Goal: Information Seeking & Learning: Learn about a topic

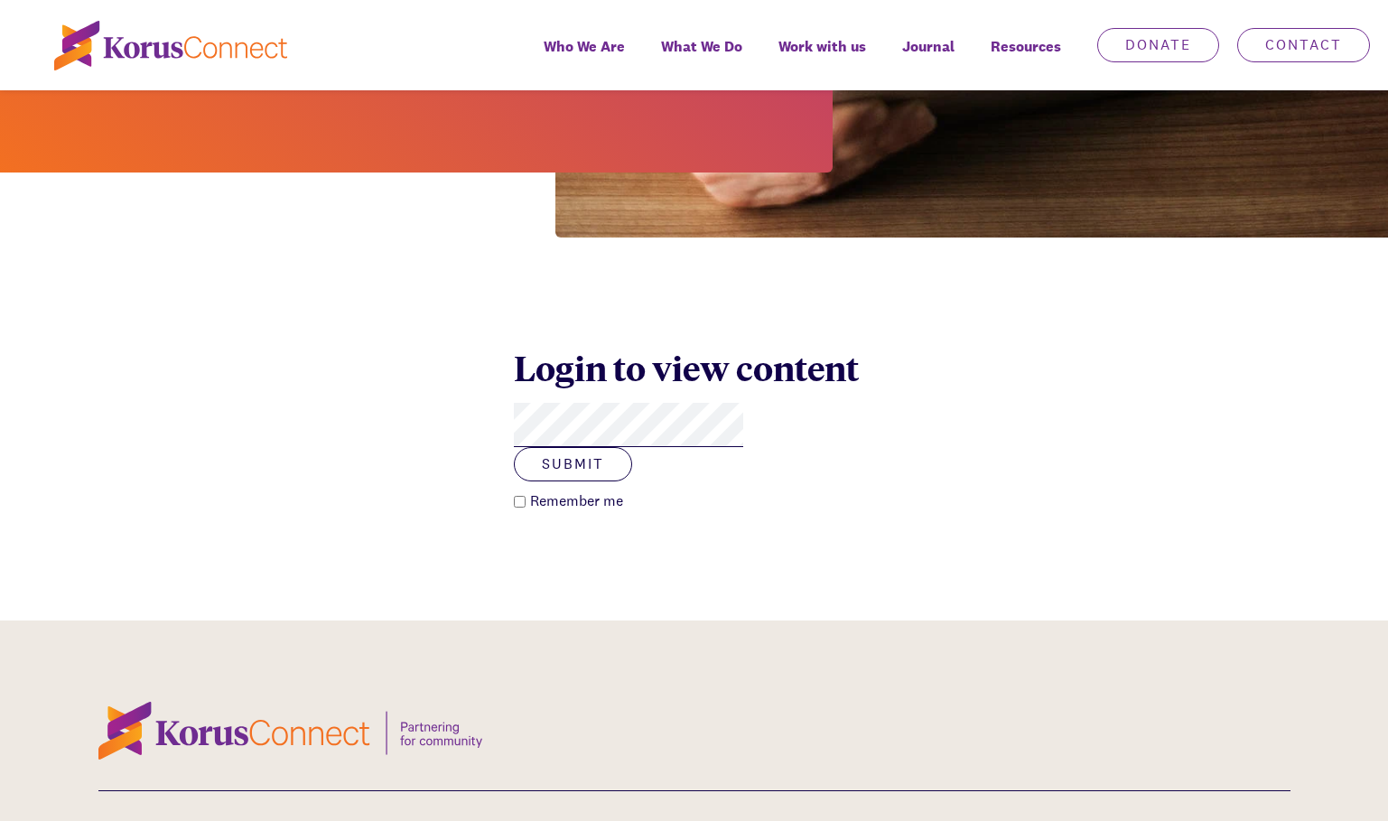
scroll to position [542, 0]
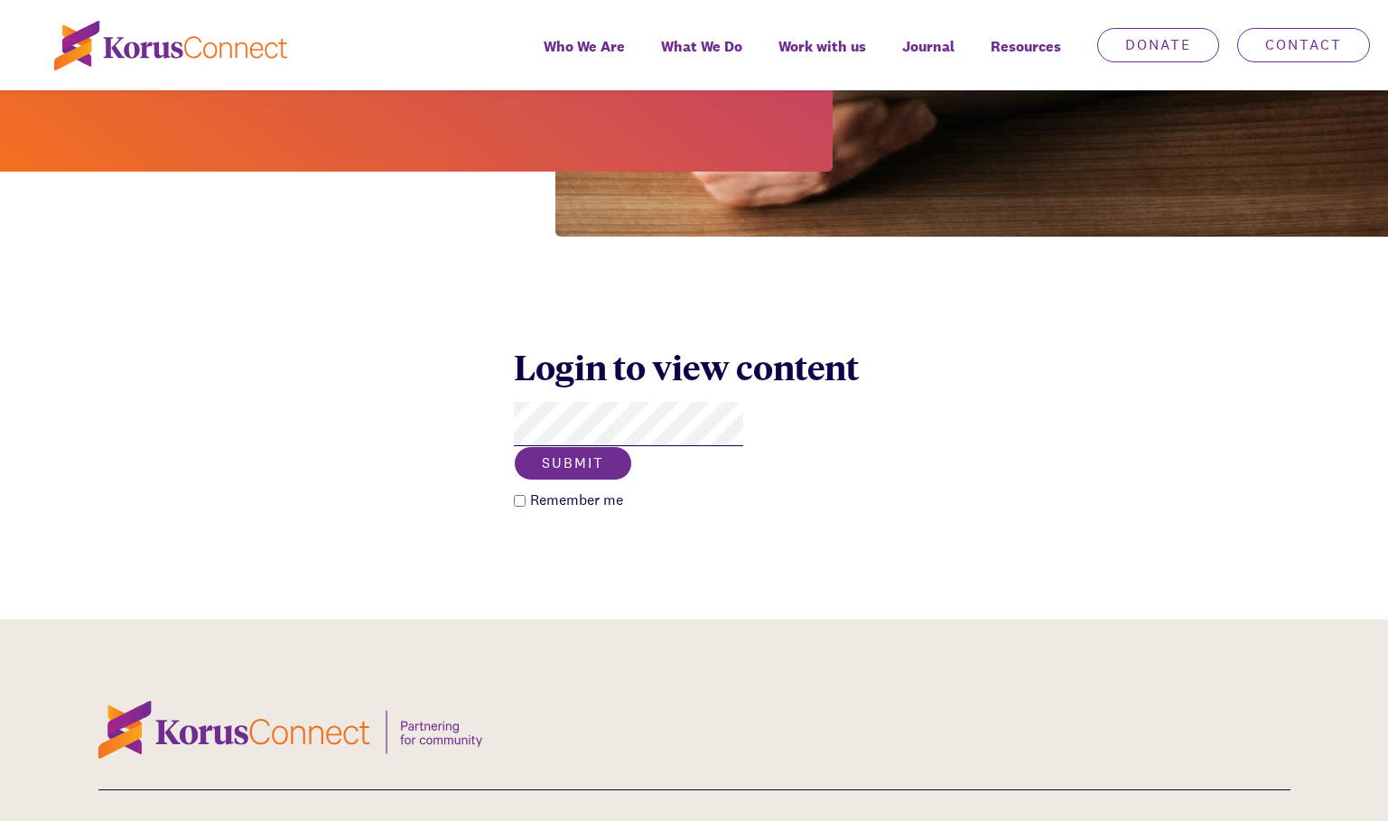
click at [632, 446] on button "Submit" at bounding box center [573, 463] width 118 height 34
click at [514, 495] on input "Remember me" at bounding box center [520, 501] width 12 height 12
checkbox input "true"
click at [632, 446] on button "Submit" at bounding box center [573, 463] width 118 height 34
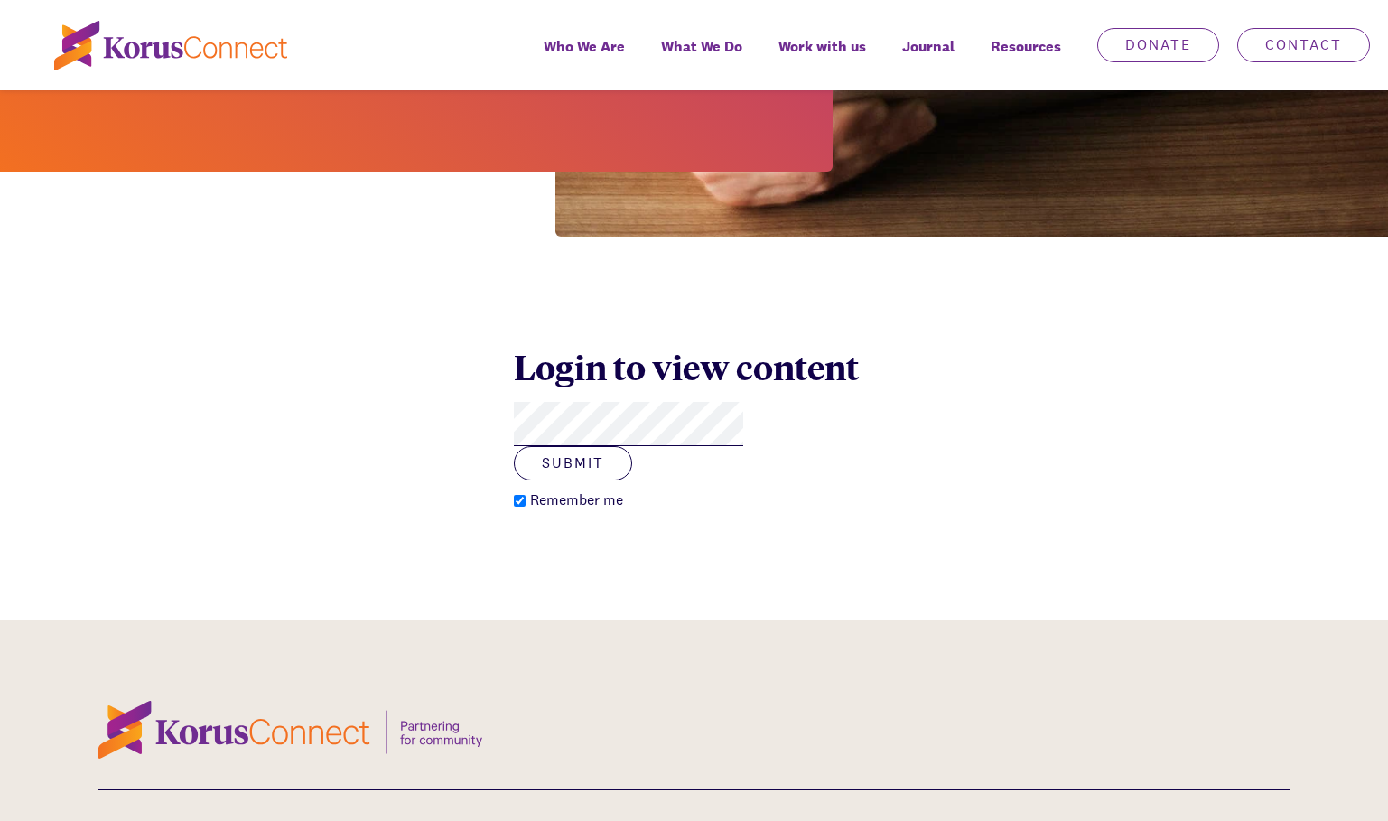
click at [503, 336] on div "Login to view content Submit Remember me" at bounding box center [694, 428] width 1388 height 383
click at [632, 446] on button "Submit" at bounding box center [573, 463] width 118 height 34
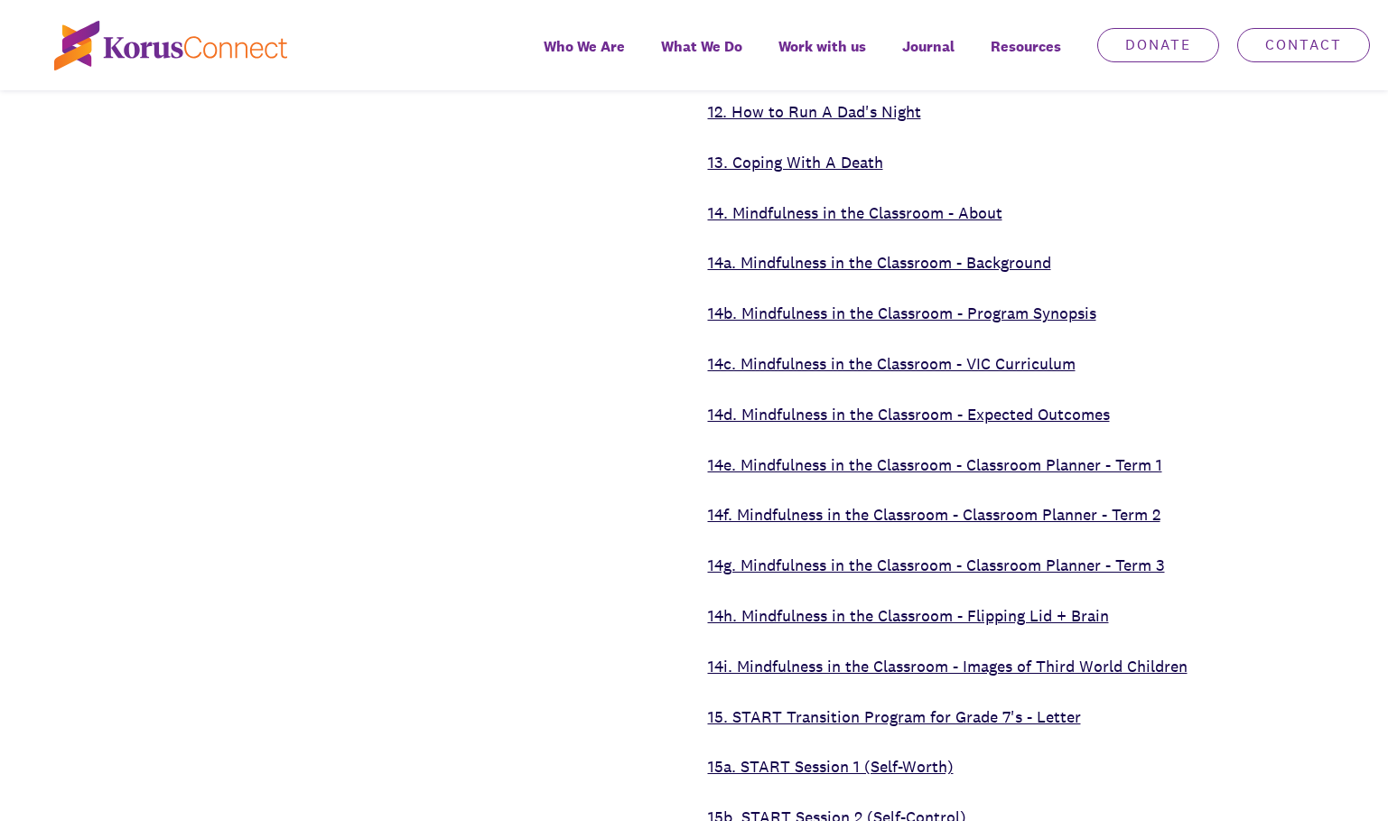
scroll to position [6863, 0]
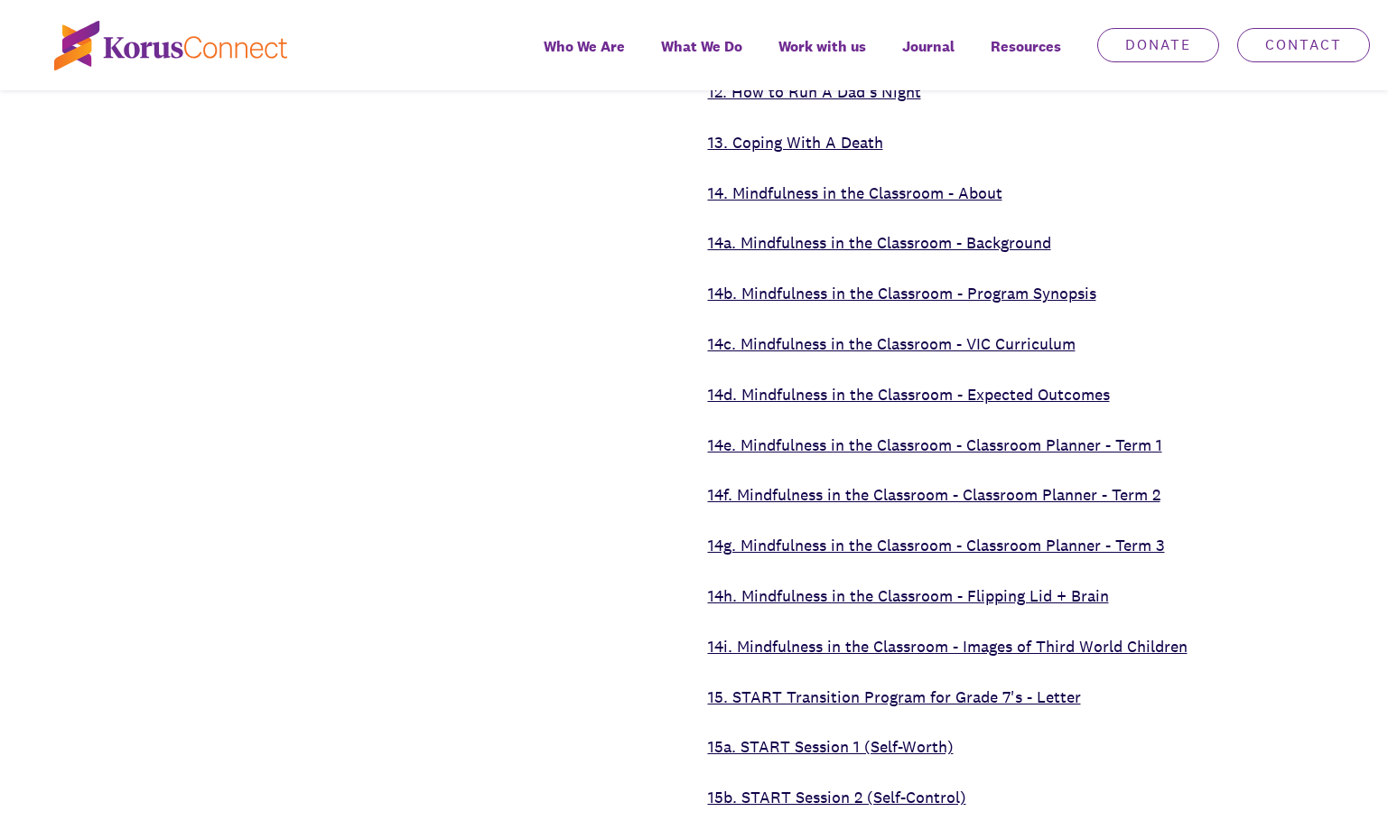
click at [1039, 686] on link "15. START Transition Program for Grade 7's - Letter" at bounding box center [894, 696] width 373 height 21
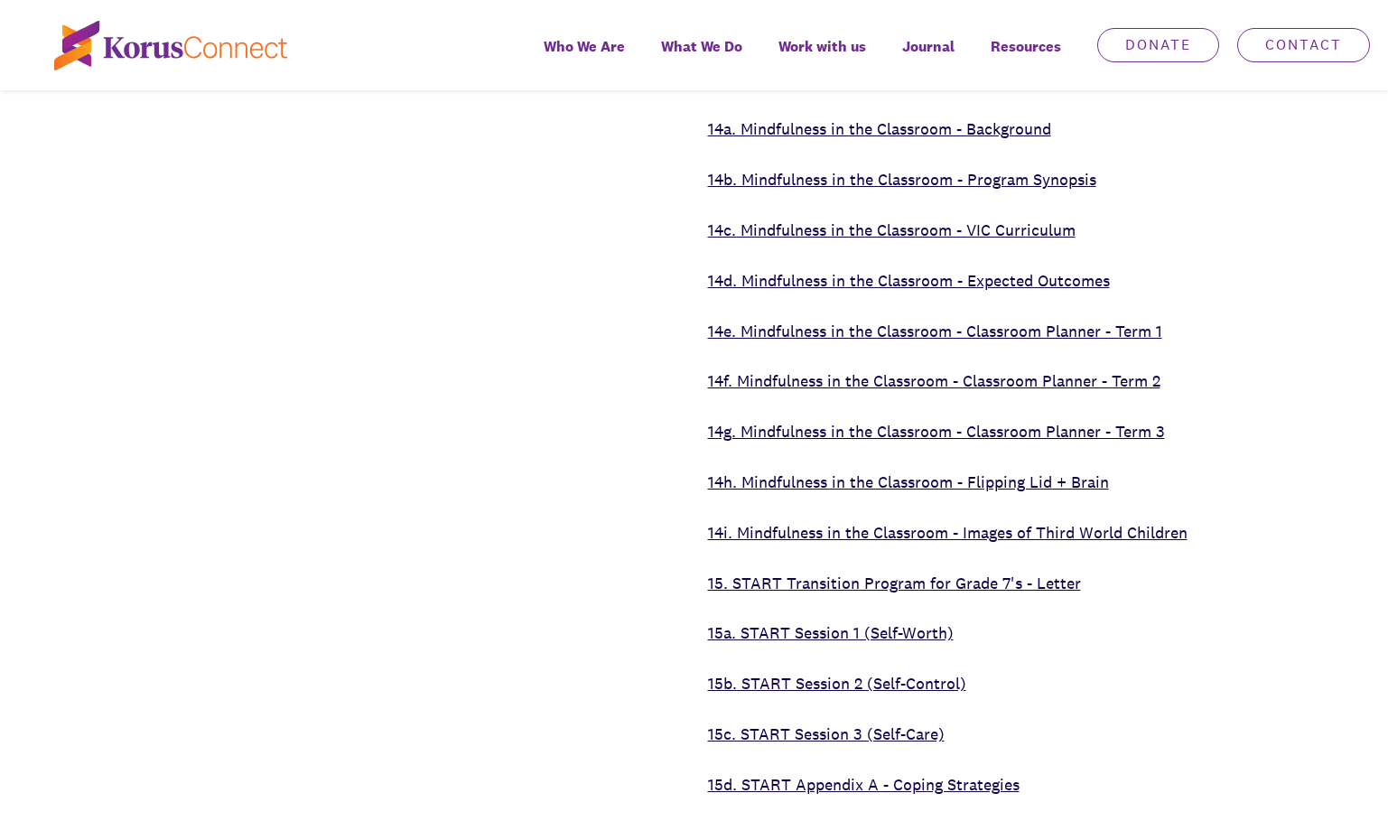
scroll to position [7043, 0]
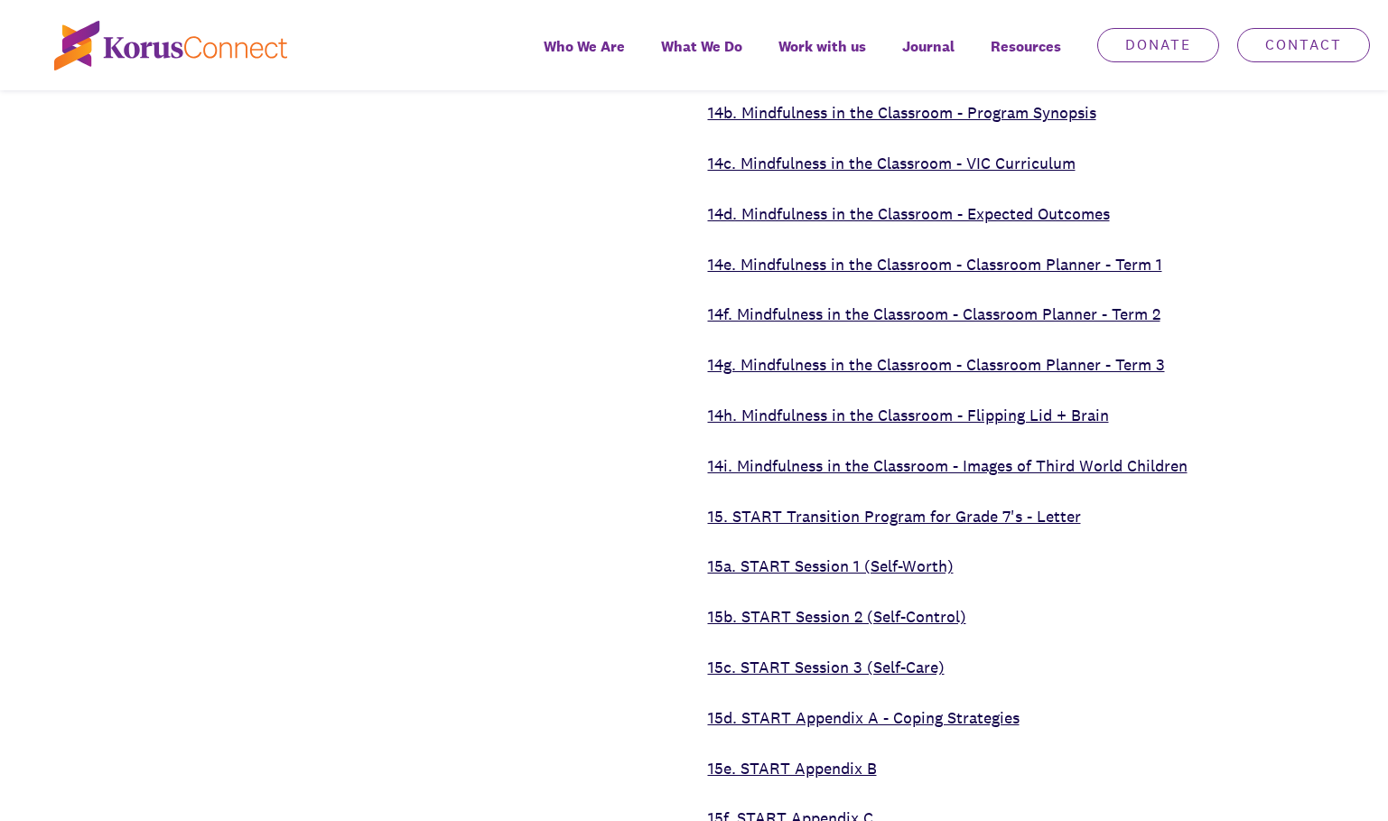
click at [899, 555] on link "15a. START Session 1 (Self-Worth)" at bounding box center [831, 565] width 246 height 21
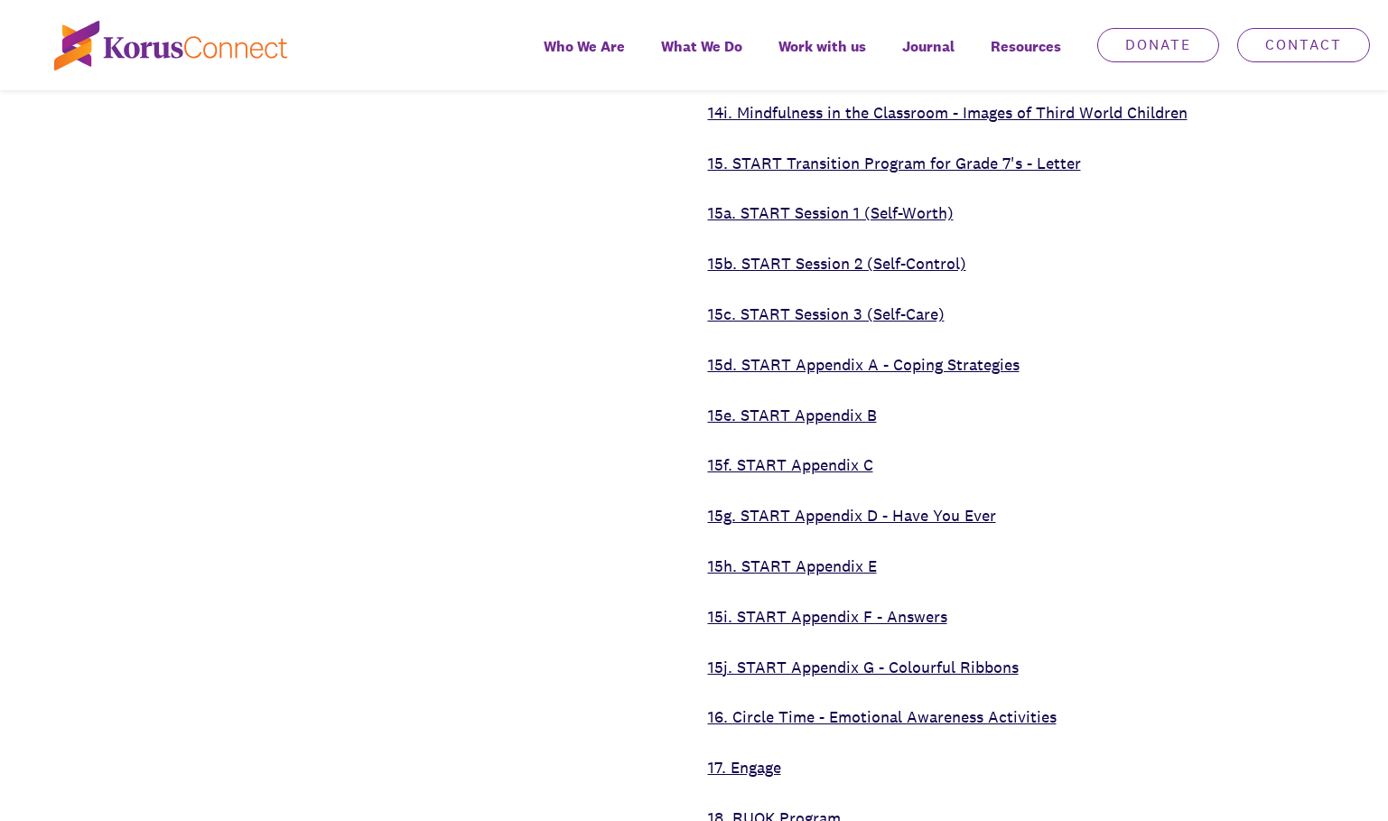
scroll to position [7404, 0]
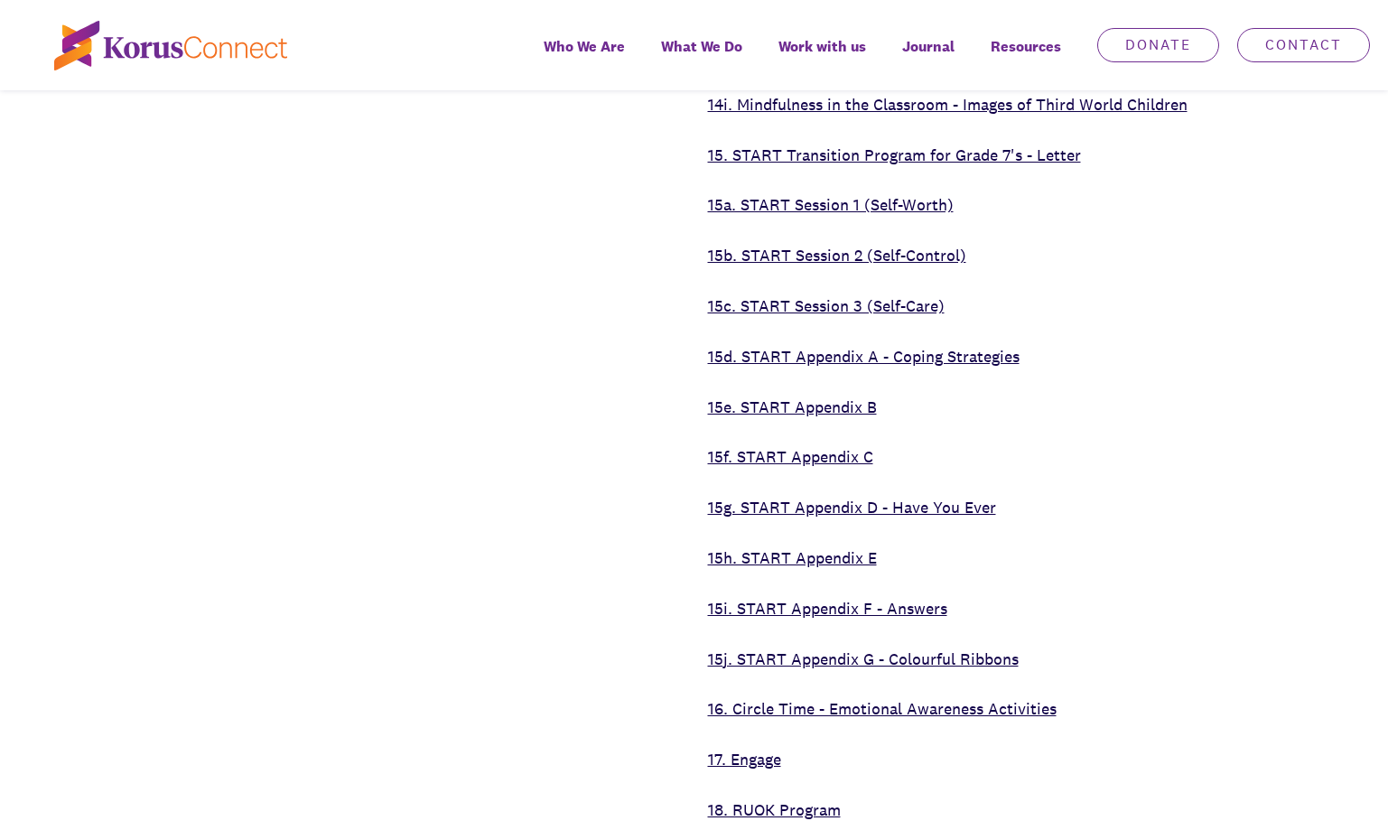
click at [1019, 698] on link "16. Circle Time - Emotional Awareness Activities" at bounding box center [882, 708] width 349 height 21
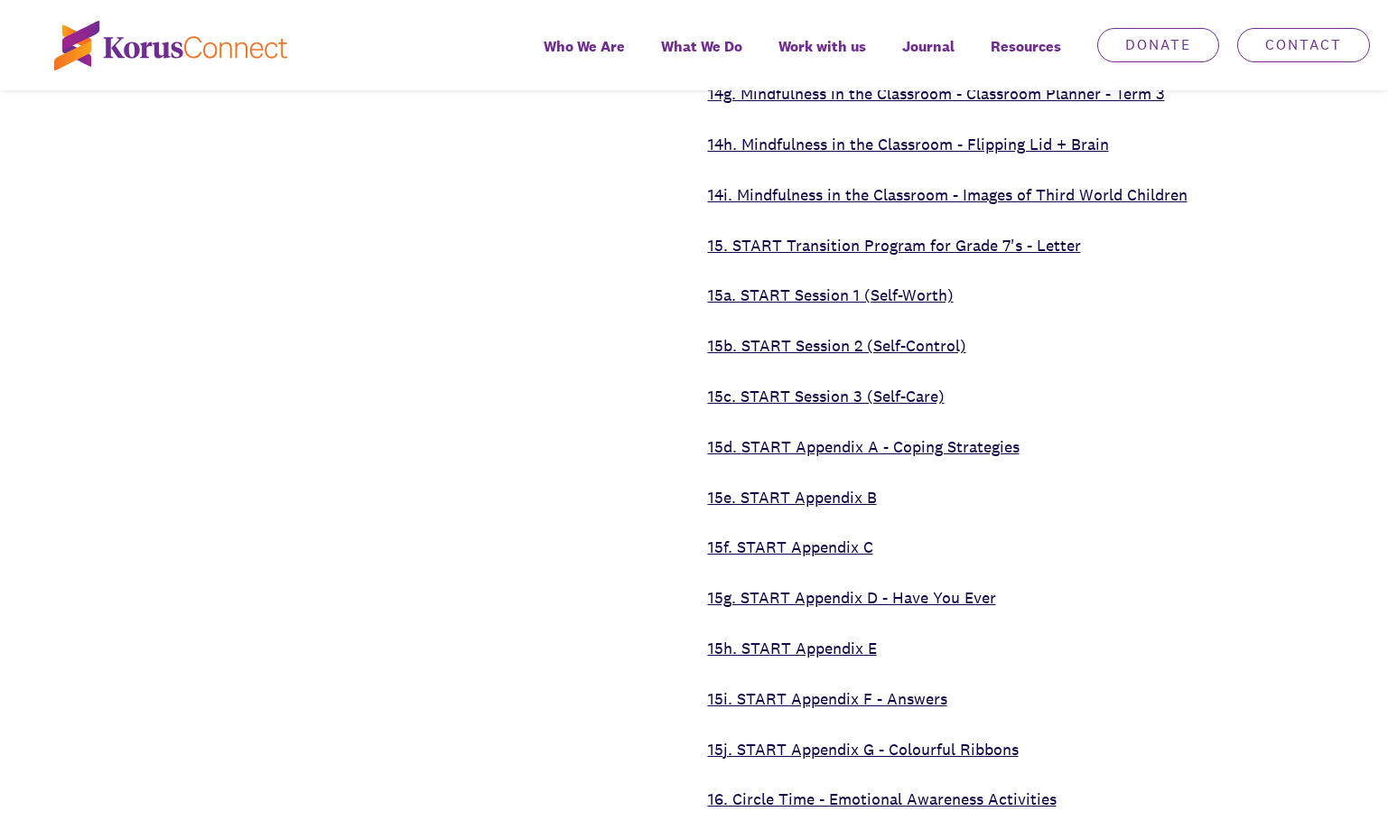
click at [925, 335] on link "15b. START Session 2 (Self-Control)" at bounding box center [837, 345] width 258 height 21
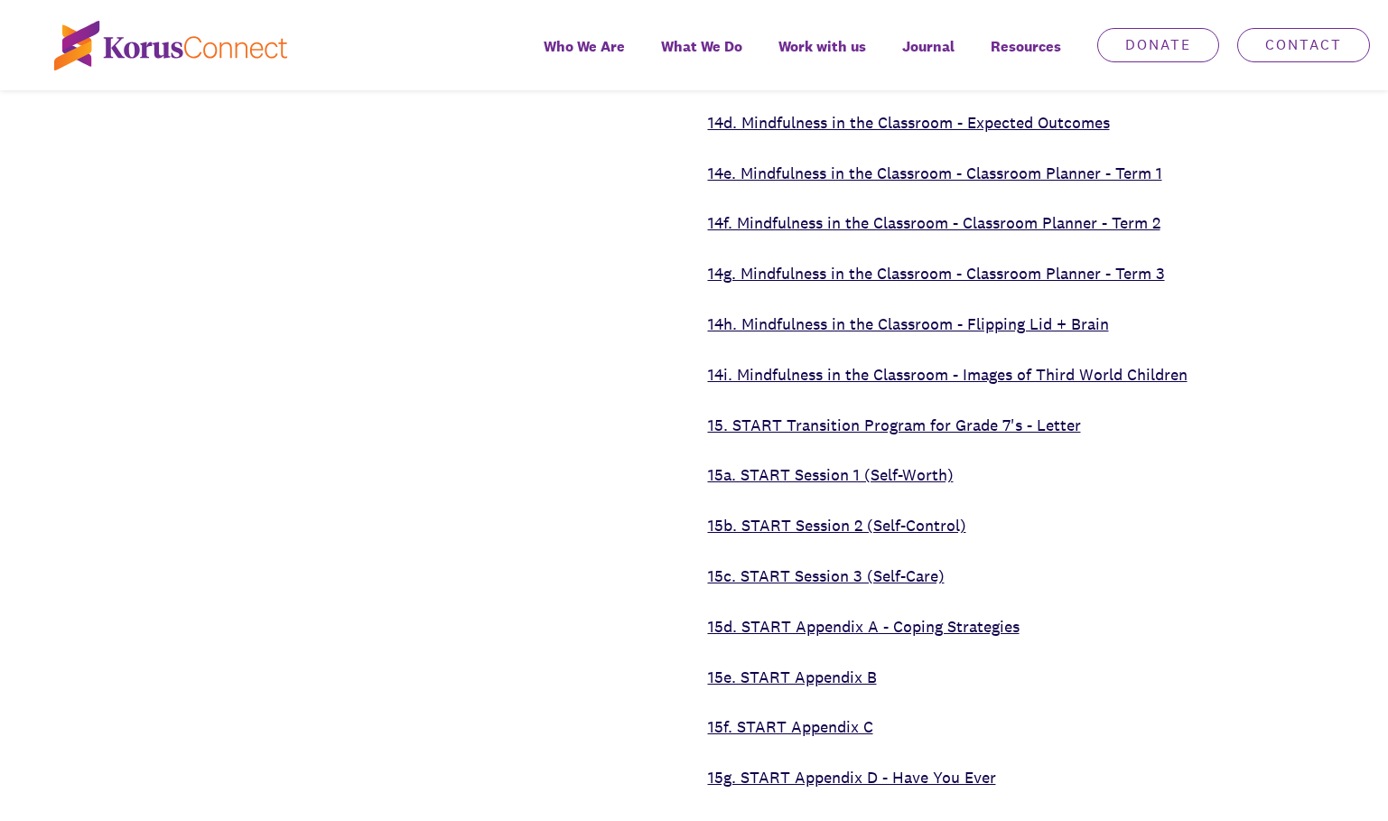
scroll to position [7133, 0]
click at [923, 465] on link "15a. START Session 1 (Self-Worth)" at bounding box center [831, 475] width 246 height 21
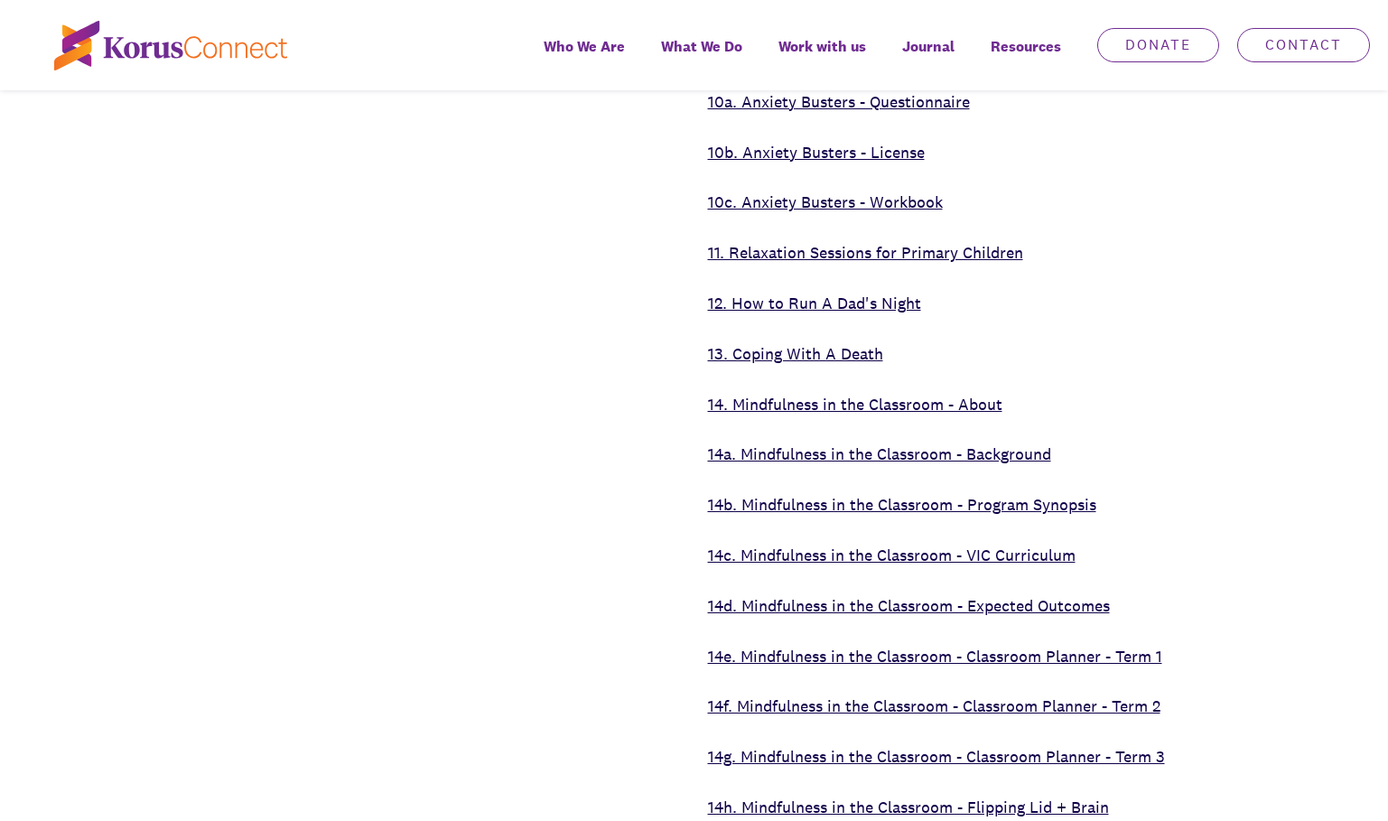
scroll to position [6682, 0]
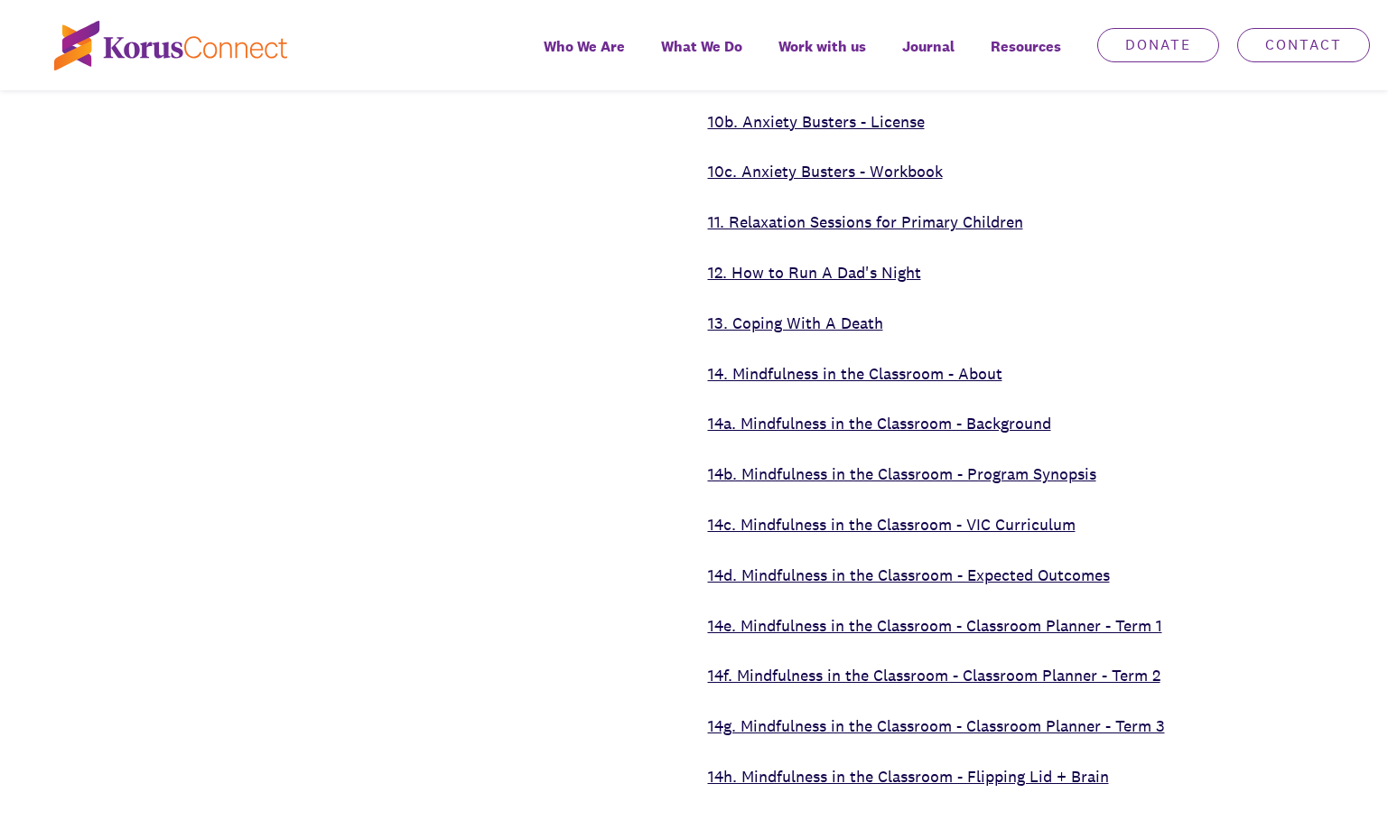
click at [967, 209] on p "11. Relaxation Sessions for Primary Children" at bounding box center [999, 222] width 582 height 26
click at [964, 211] on link "11. Relaxation Sessions for Primary Children" at bounding box center [865, 221] width 315 height 21
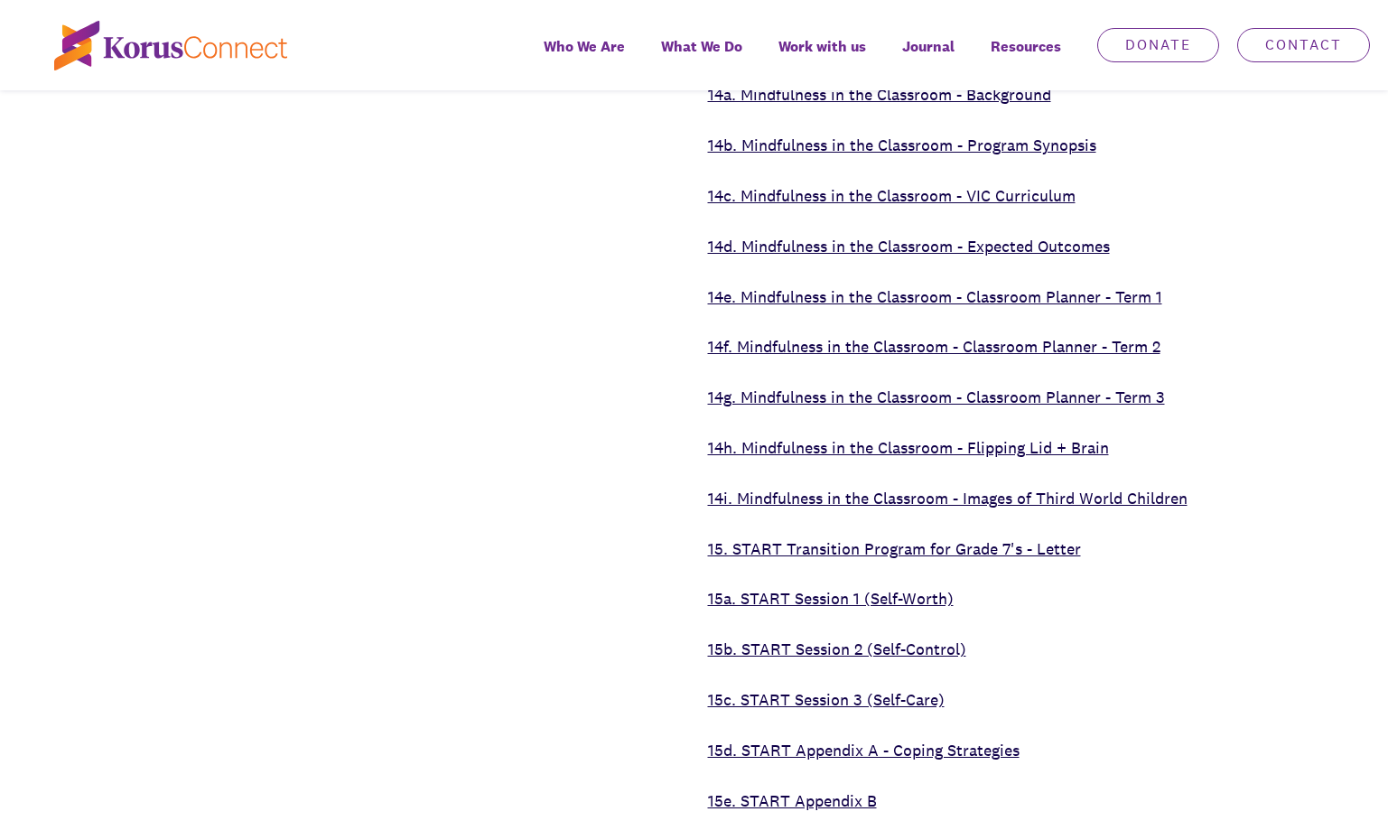
scroll to position [7043, 0]
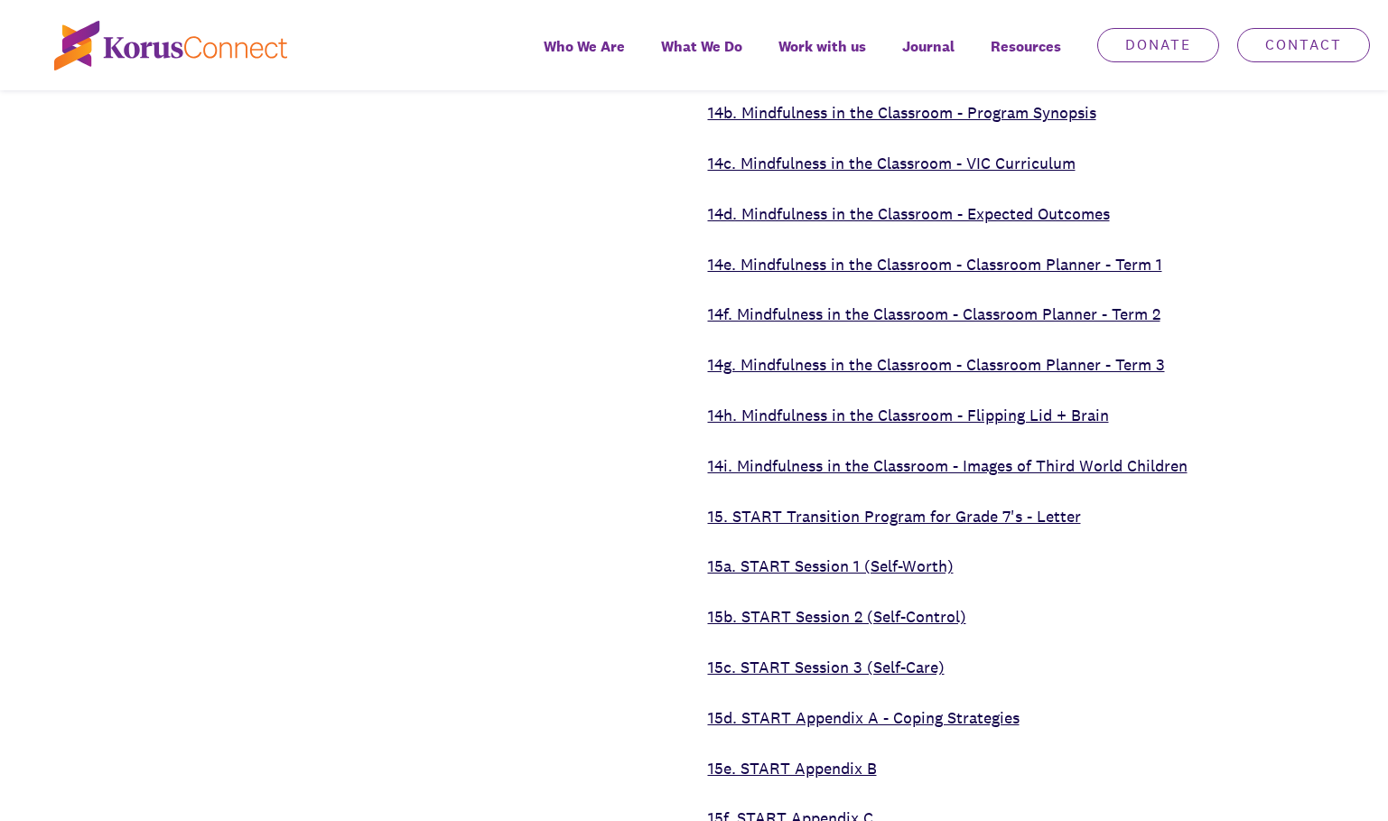
click at [910, 656] on link "15c. START Session 3 (Self-Care)" at bounding box center [826, 666] width 237 height 21
